Goal: Transaction & Acquisition: Book appointment/travel/reservation

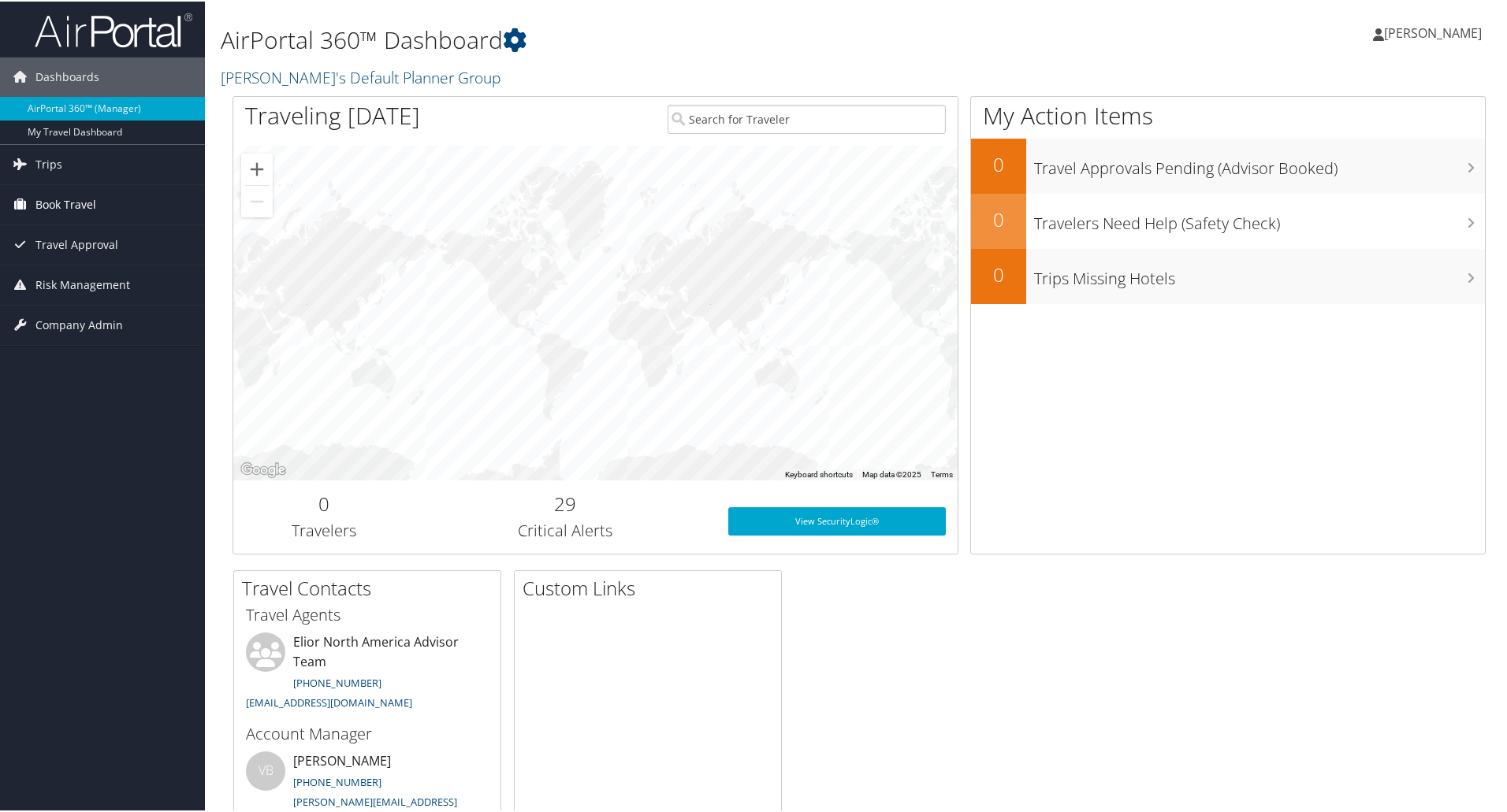
click at [77, 200] on span "Book Travel" at bounding box center [65, 203] width 61 height 40
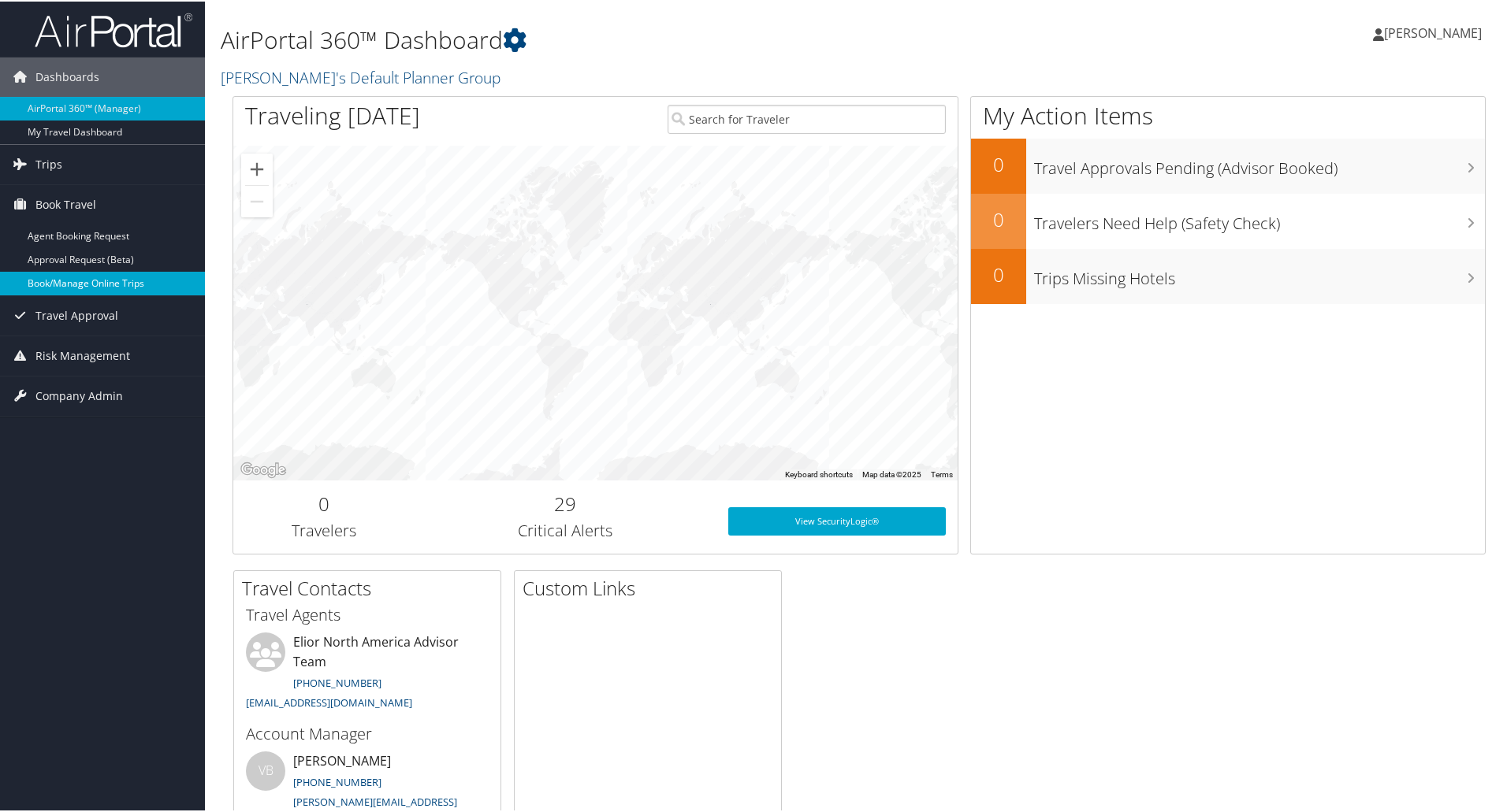
click at [89, 279] on link "Book/Manage Online Trips" at bounding box center [103, 282] width 205 height 23
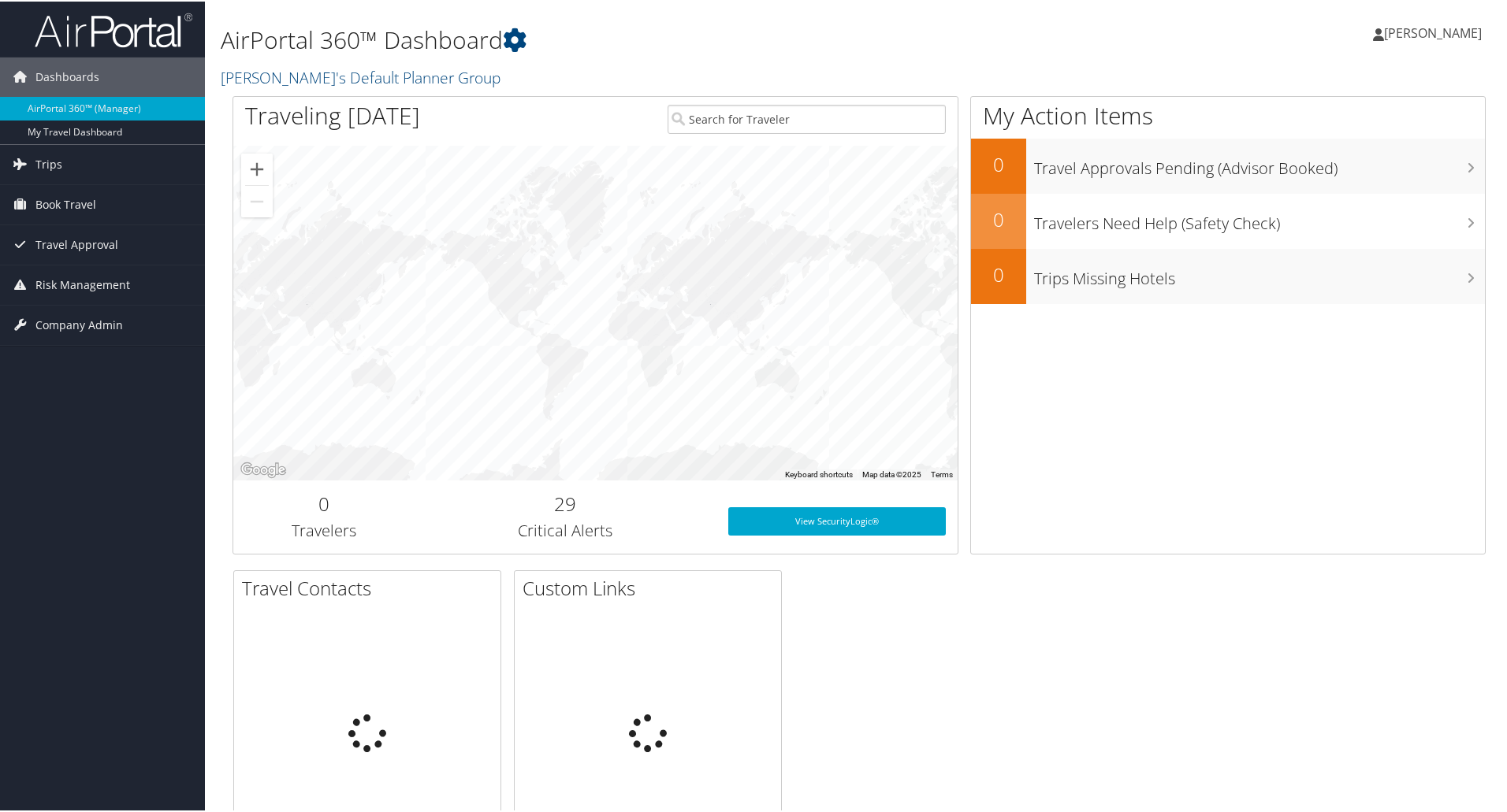
click at [1428, 35] on span "[PERSON_NAME]" at bounding box center [1432, 31] width 98 height 17
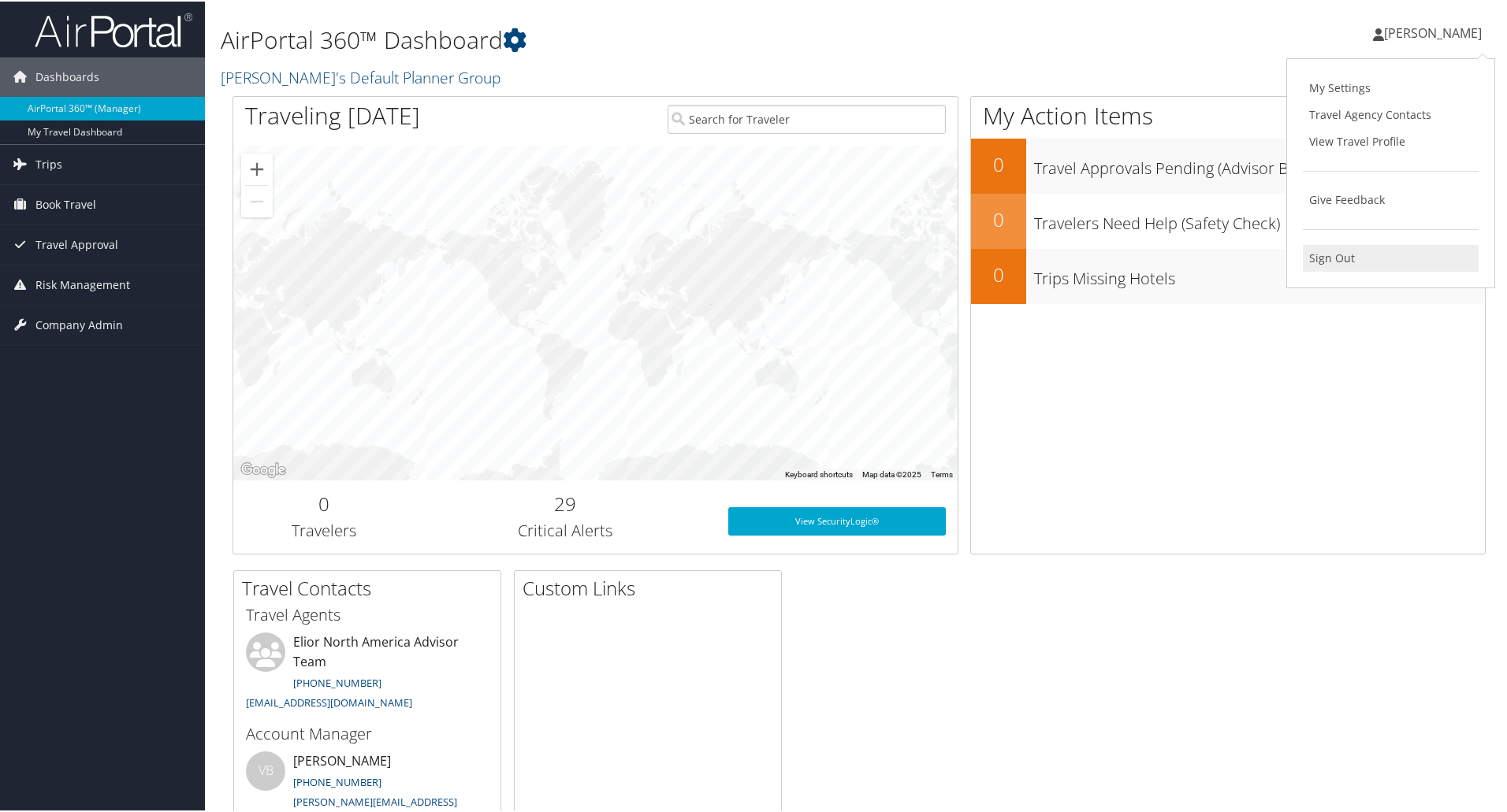
click at [1341, 259] on link "Sign Out" at bounding box center [1391, 257] width 176 height 27
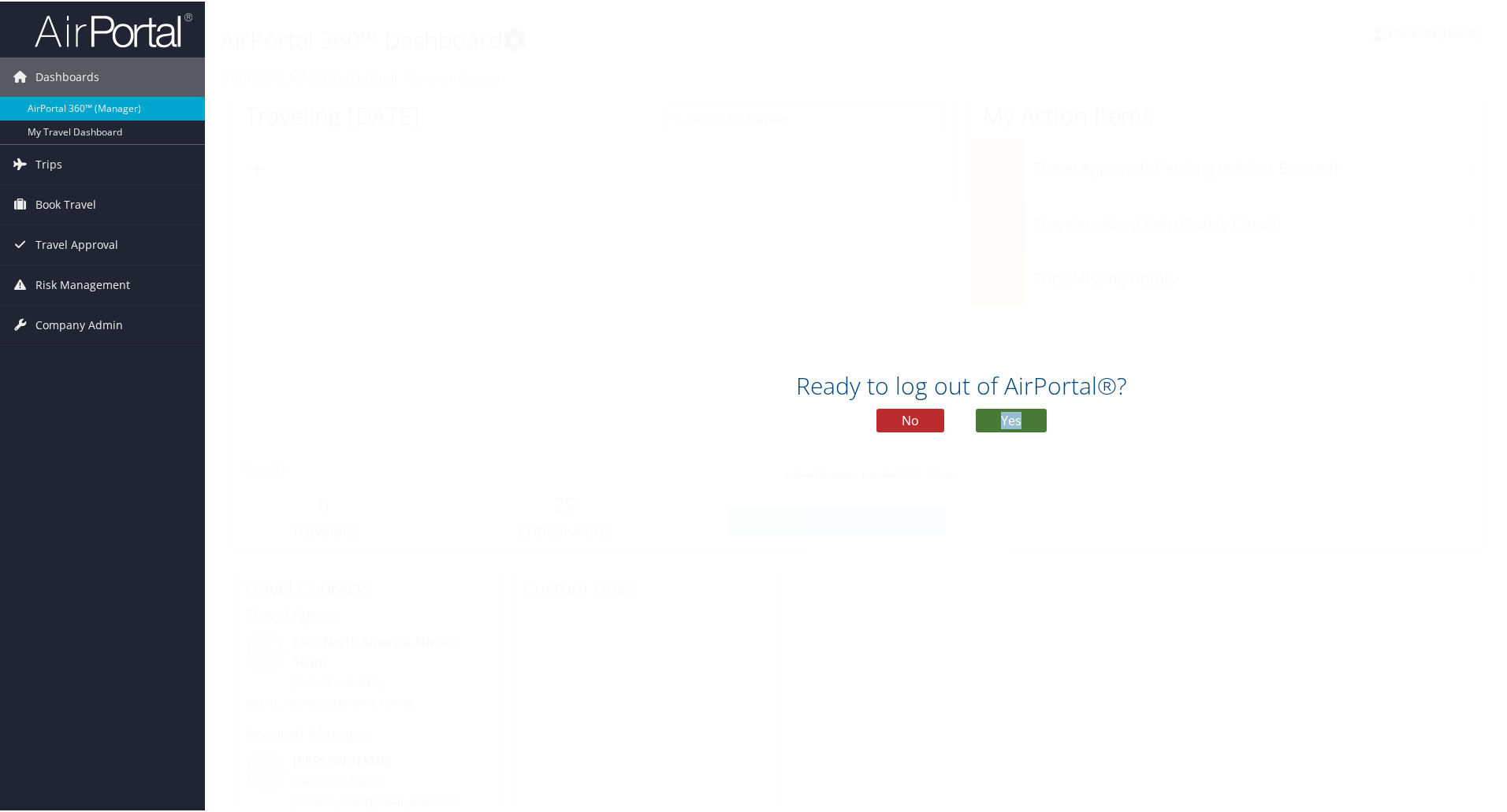
drag, startPoint x: 1020, startPoint y: 406, endPoint x: 1023, endPoint y: 414, distance: 8.5
click at [1023, 414] on div "Ready to log out of AirPortal®? No Yes" at bounding box center [961, 406] width 1513 height 82
click at [1027, 417] on button "Yes" at bounding box center [1011, 418] width 71 height 23
